Goal: Transaction & Acquisition: Obtain resource

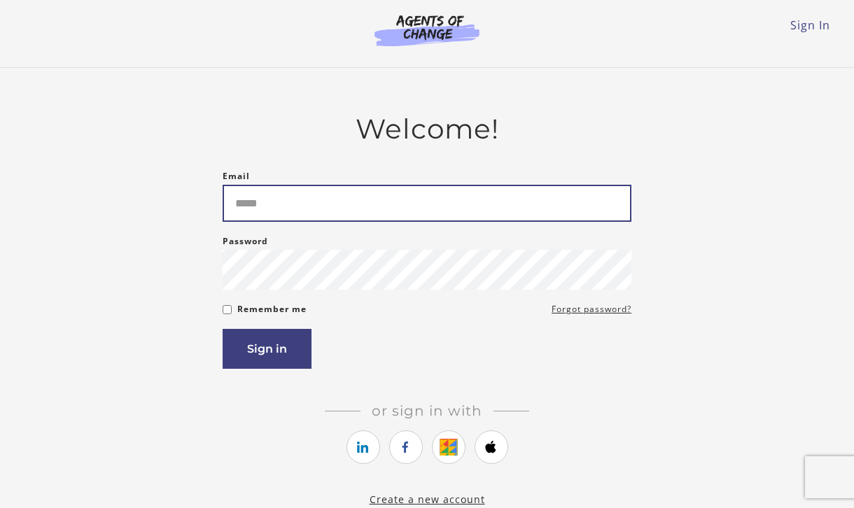
click at [427, 213] on input "Email" at bounding box center [427, 203] width 409 height 37
type input "**********"
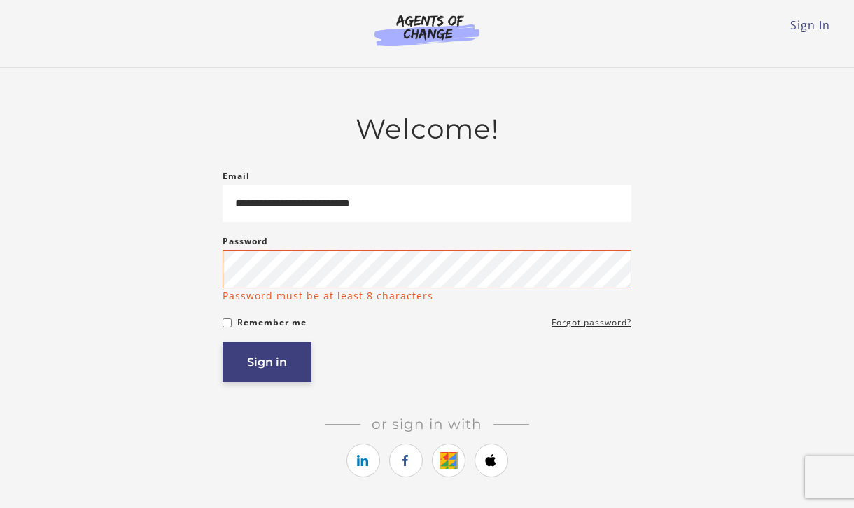
click at [251, 365] on button "Sign in" at bounding box center [267, 362] width 89 height 40
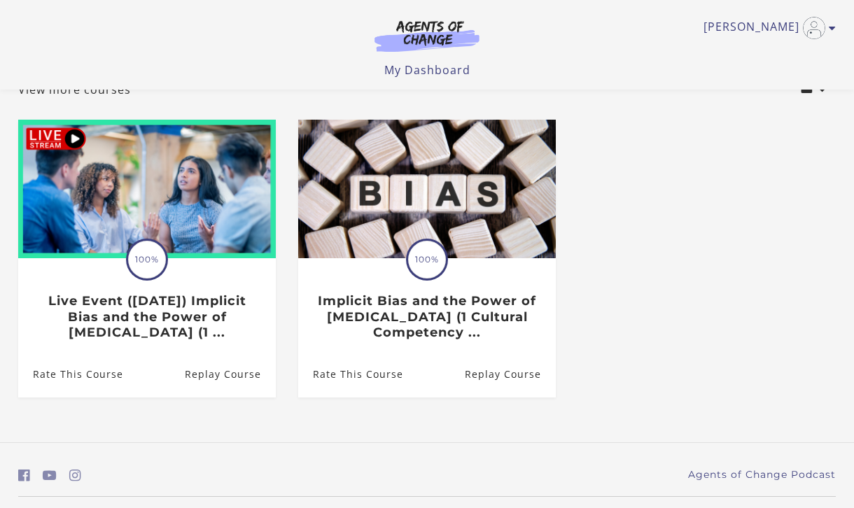
scroll to position [136, 0]
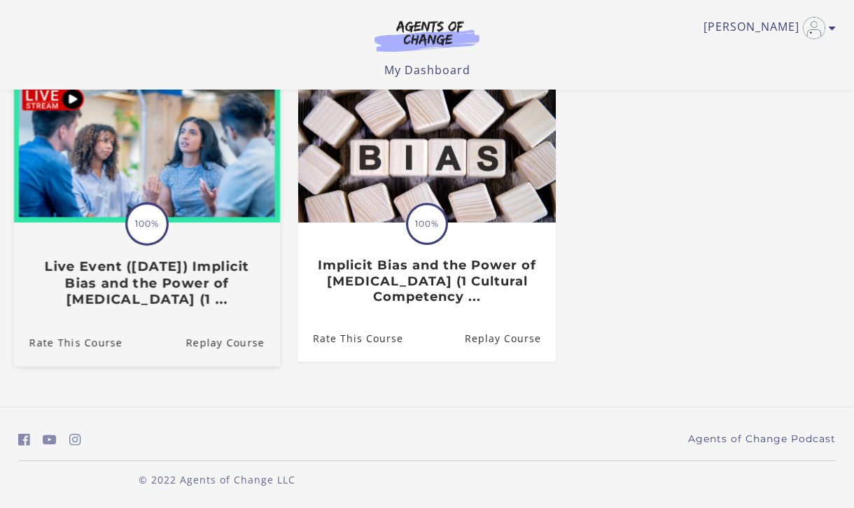
click at [233, 271] on h3 "Live Event ([DATE]) Implicit Bias and the Power of [MEDICAL_DATA] (1 ..." at bounding box center [146, 283] width 235 height 49
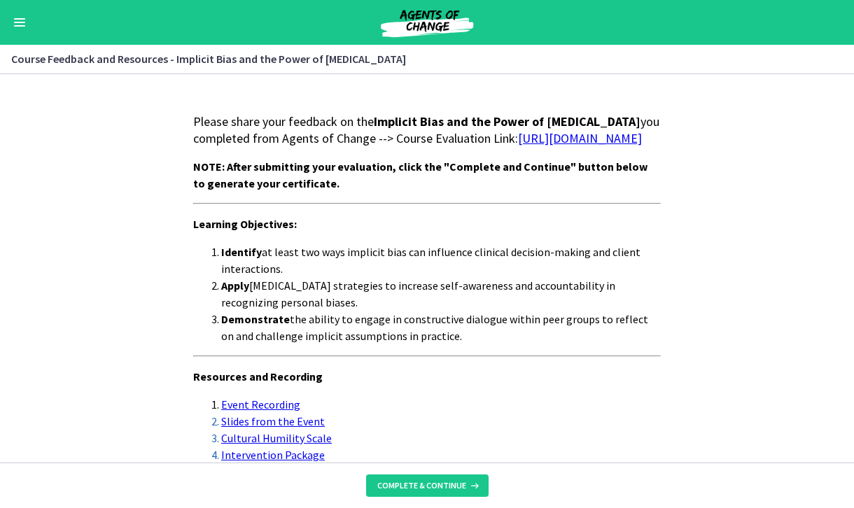
click at [518, 146] on link "[URL][DOMAIN_NAME]" at bounding box center [580, 138] width 124 height 16
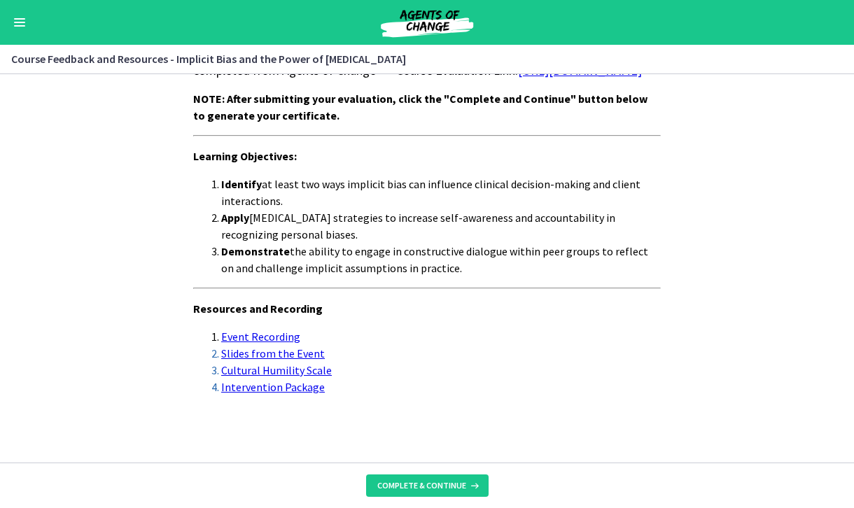
scroll to position [85, 0]
click at [435, 479] on button "Complete & continue" at bounding box center [427, 486] width 123 height 22
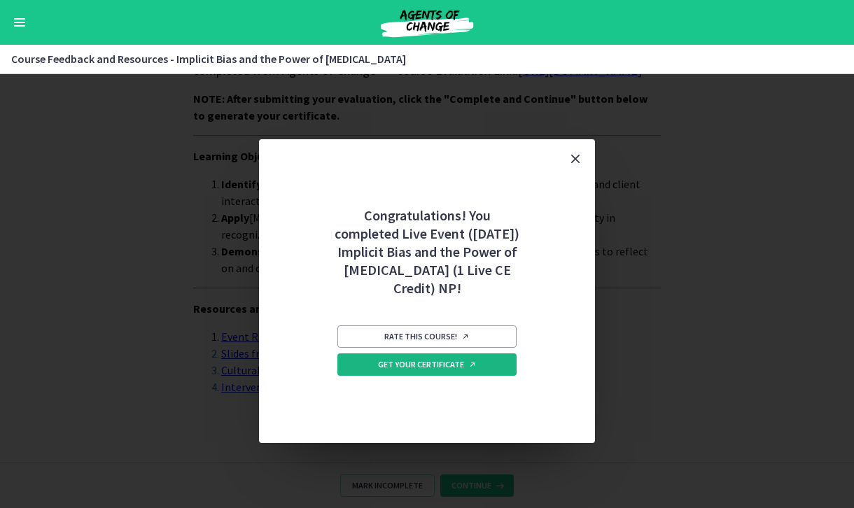
click at [442, 362] on span "Get your certificate" at bounding box center [427, 364] width 99 height 11
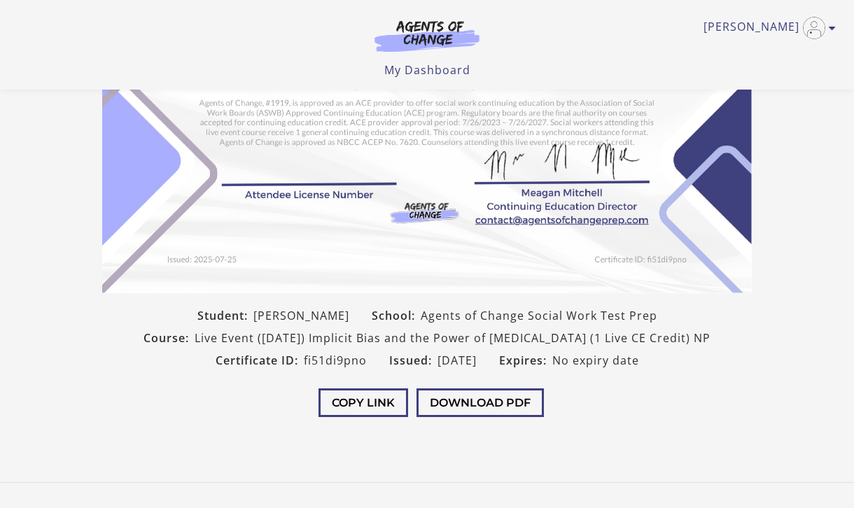
scroll to position [210, 0]
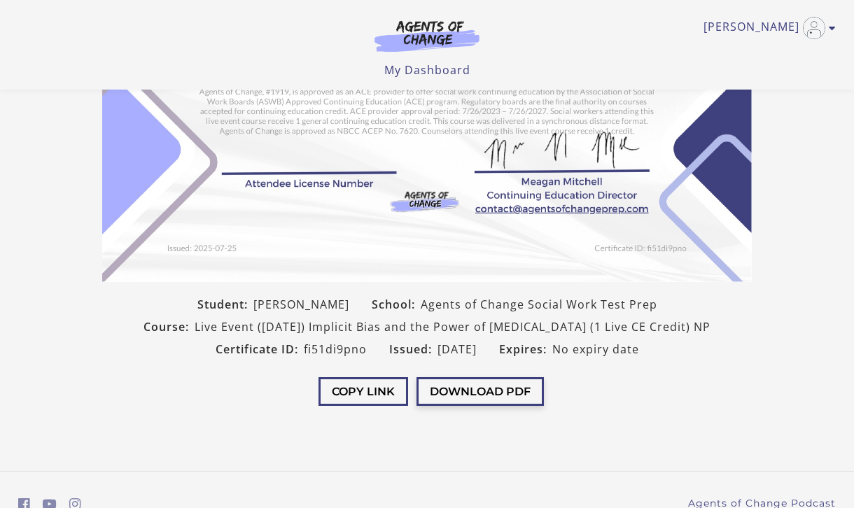
click at [484, 388] on button "Download PDF" at bounding box center [480, 391] width 127 height 29
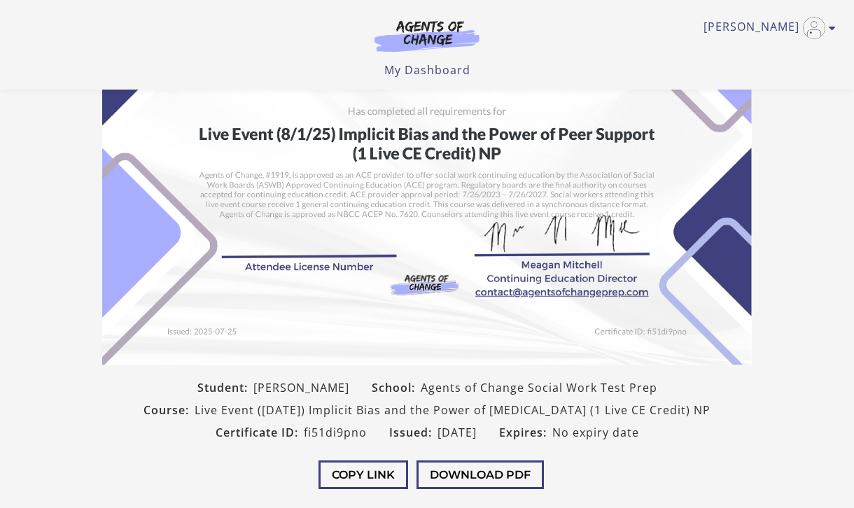
scroll to position [0, 0]
